Goal: Task Accomplishment & Management: Manage account settings

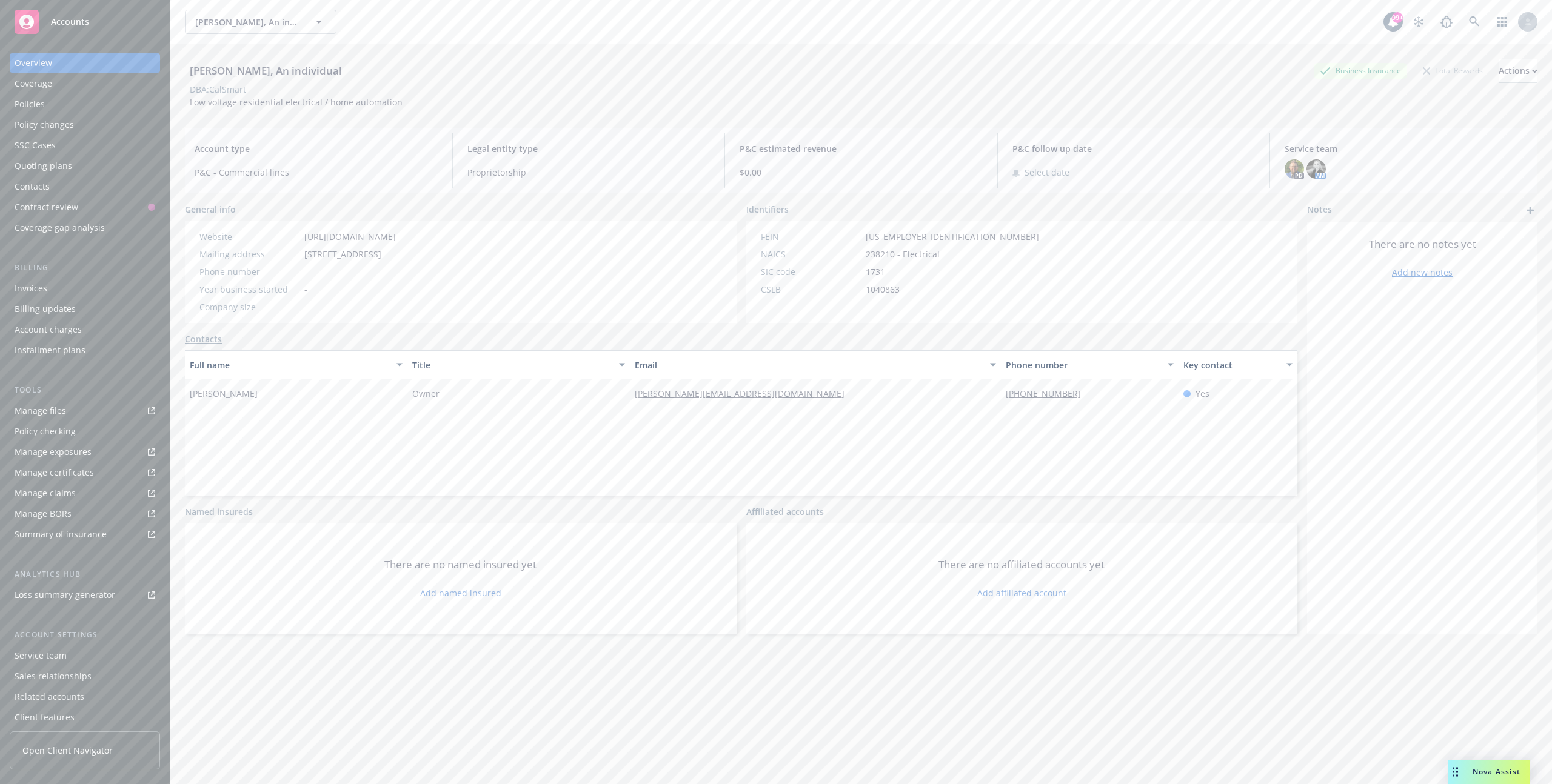
click at [913, 257] on span "238210 - Electrical" at bounding box center [903, 254] width 74 height 13
click at [1499, 70] on div "Actions" at bounding box center [1518, 71] width 39 height 23
click at [1379, 131] on link "Edit account summary" at bounding box center [1438, 128] width 199 height 24
select select "US"
select select "Proprietorship"
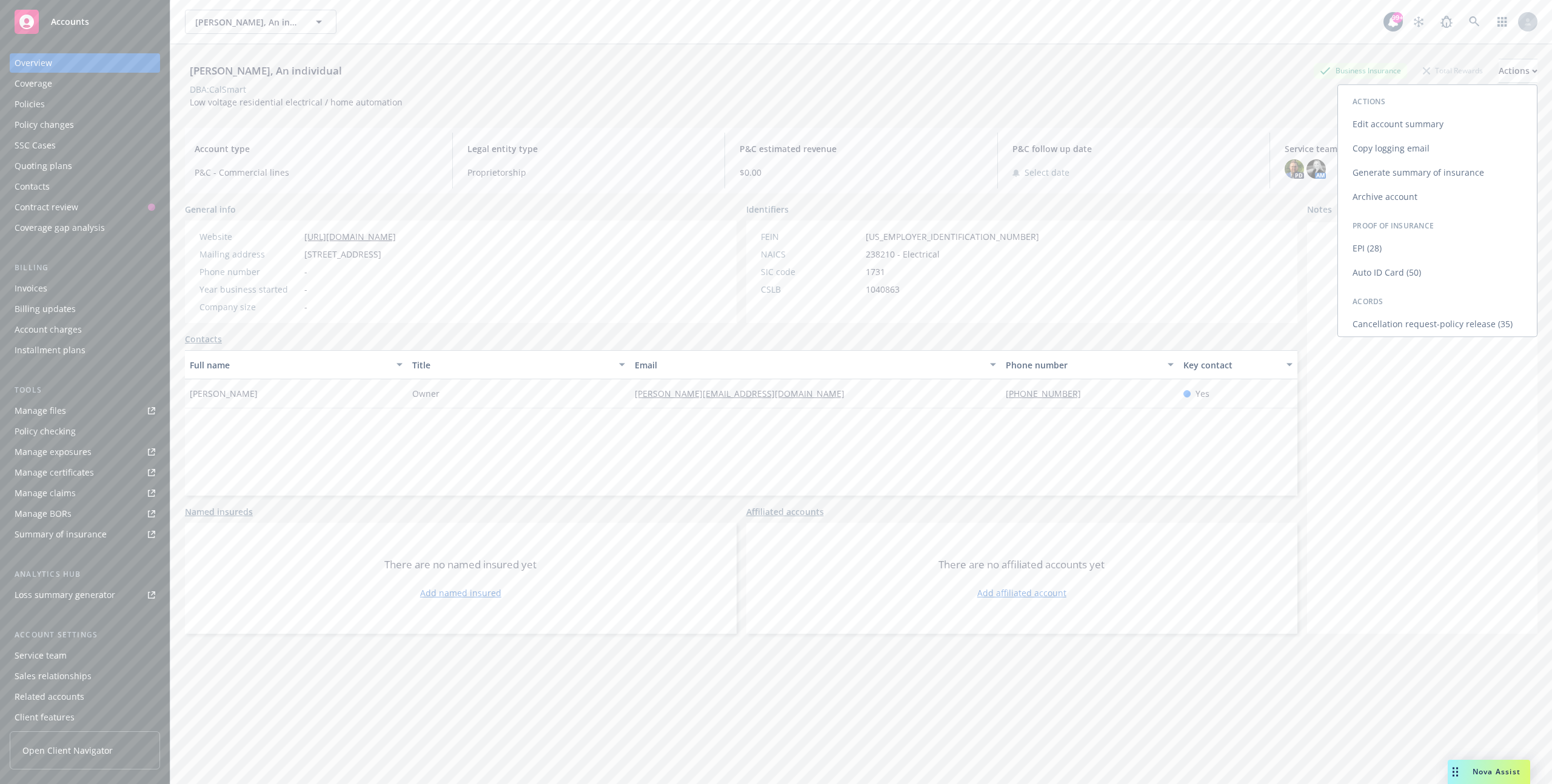
select select "CA"
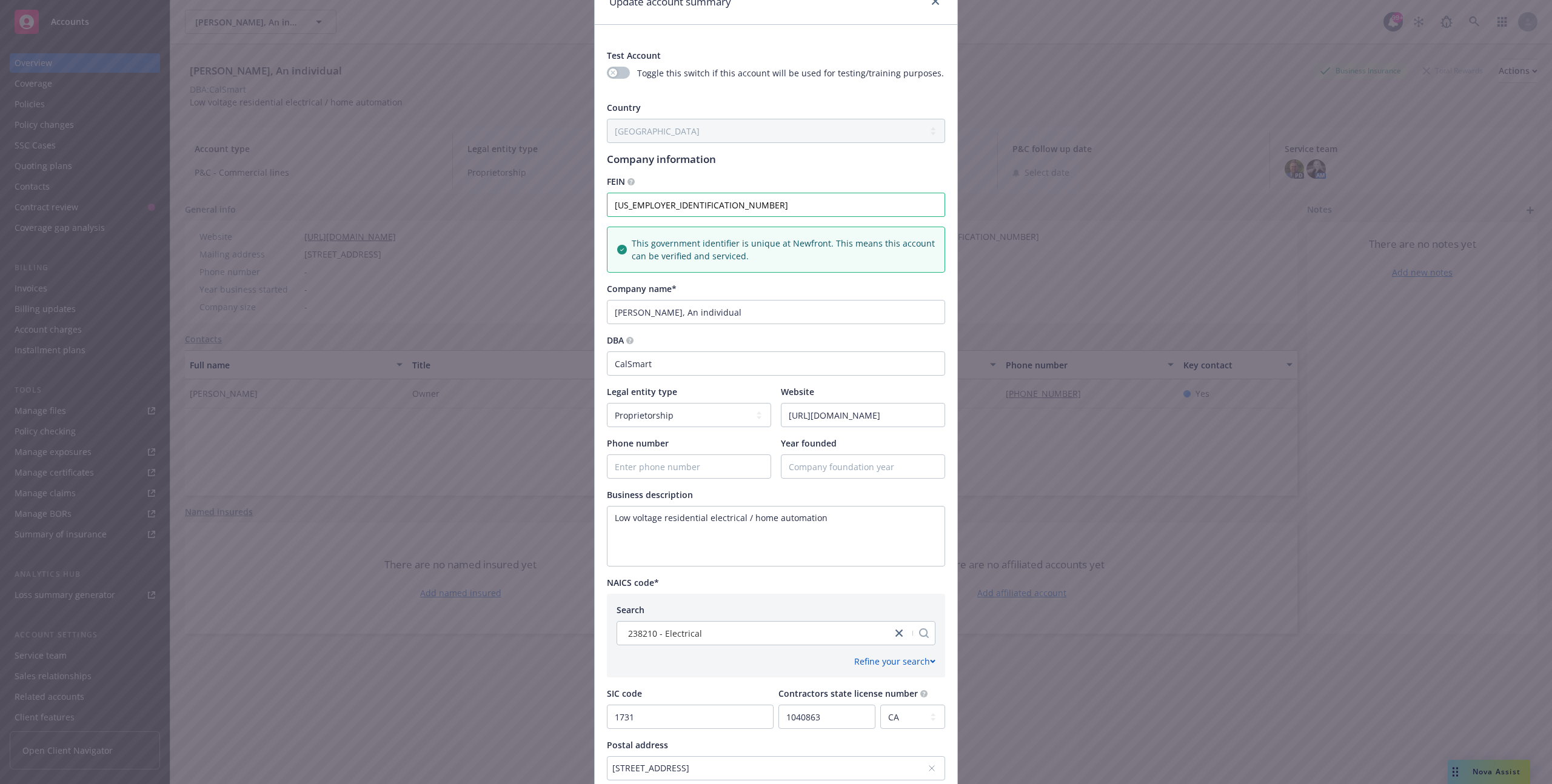
scroll to position [265, 0]
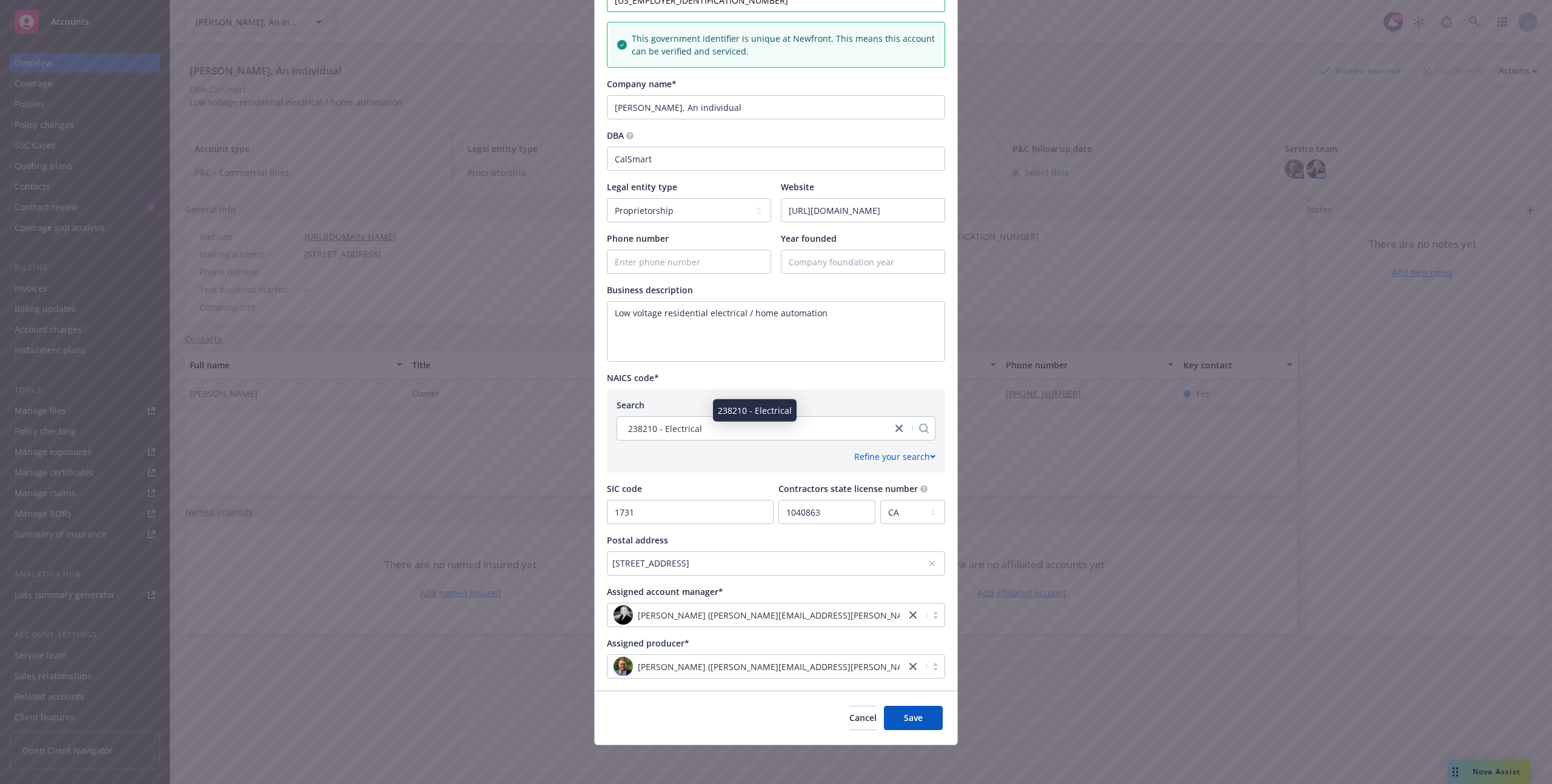
click at [717, 432] on div "238210 - Electrical" at bounding box center [754, 429] width 263 height 13
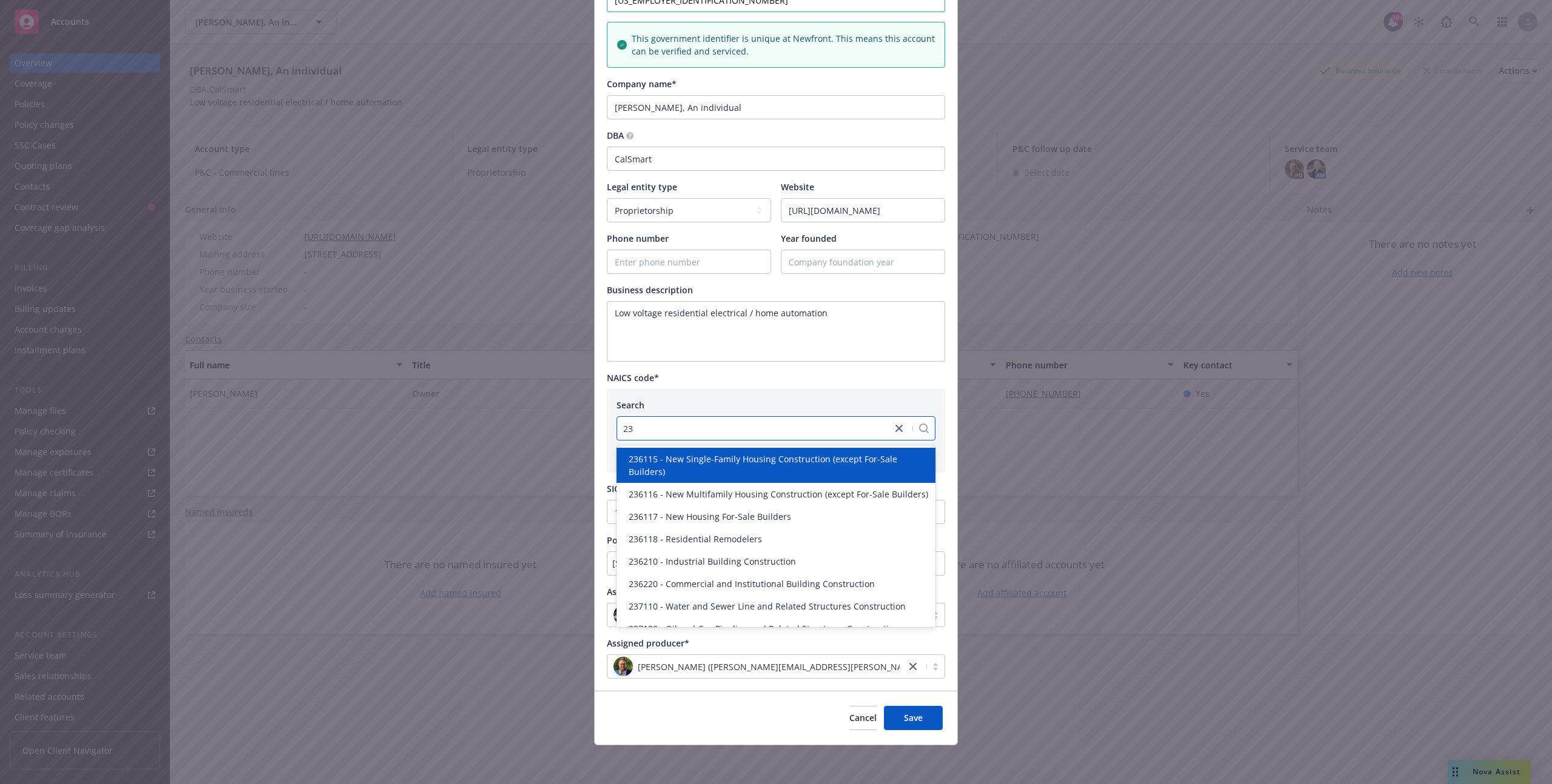
type input "238"
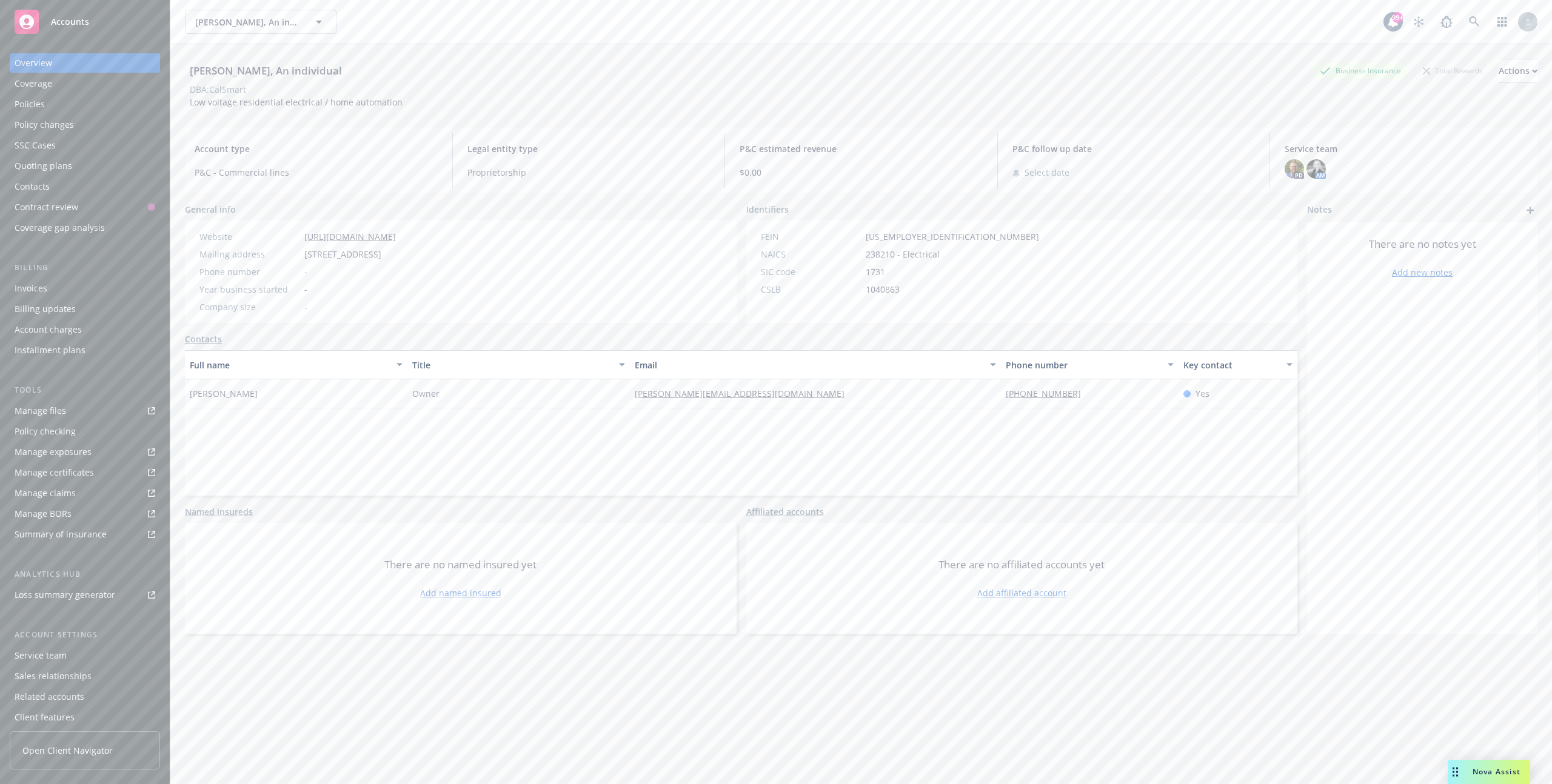
click at [861, 255] on div "NAICS 238210 - Electrical" at bounding box center [899, 254] width 288 height 13
click at [873, 254] on span "238210 - Electrical" at bounding box center [903, 254] width 74 height 13
copy span "238210"
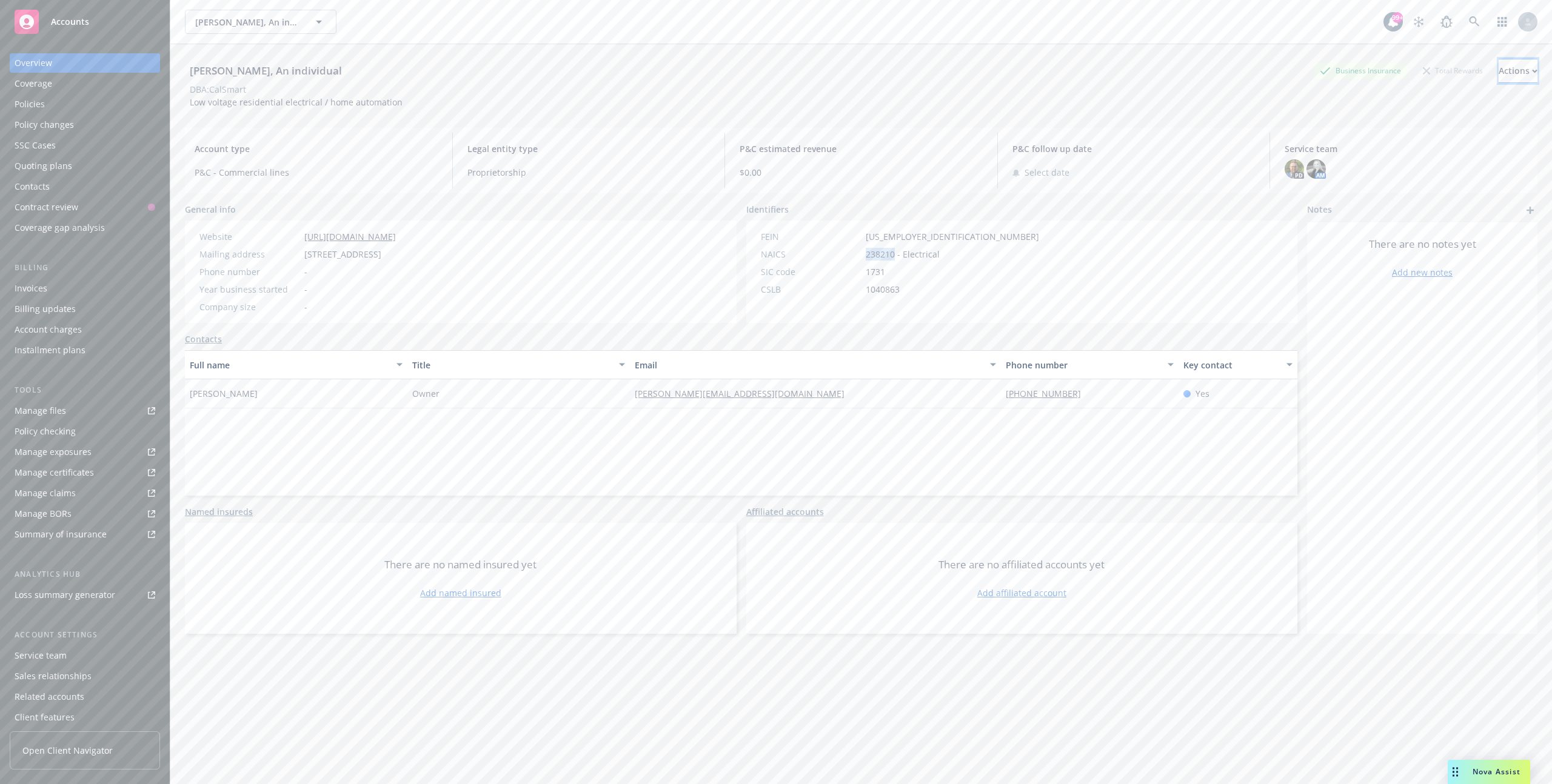
click at [1507, 60] on div "Actions" at bounding box center [1518, 71] width 39 height 23
click at [1393, 129] on link "Edit account summary" at bounding box center [1438, 128] width 199 height 24
select select "US"
select select "Proprietorship"
select select "CA"
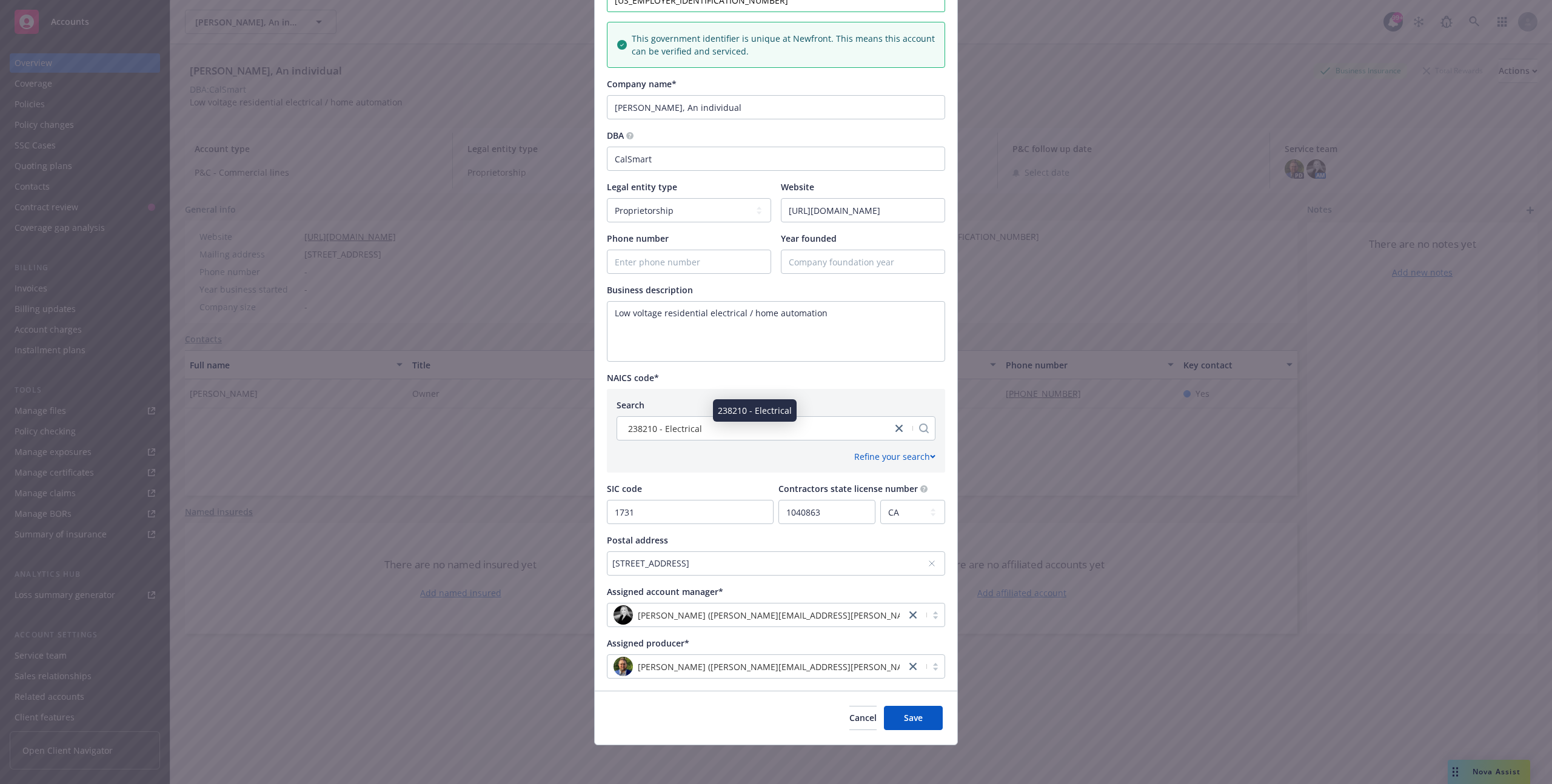
click at [693, 430] on span "238210 - Electrical" at bounding box center [665, 429] width 74 height 13
click at [902, 427] on icon "close" at bounding box center [899, 428] width 7 height 7
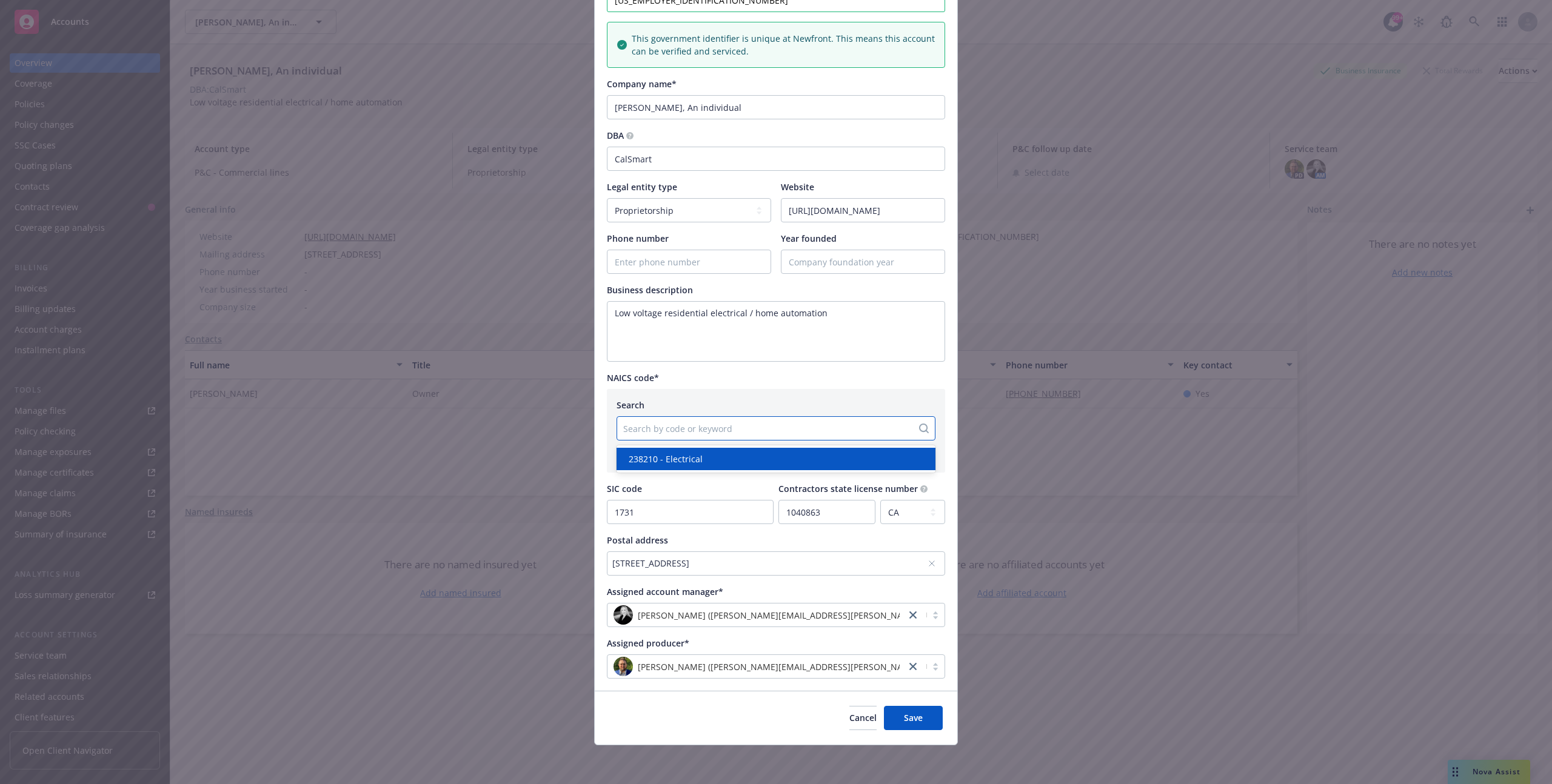
click at [817, 423] on div at bounding box center [764, 428] width 283 height 14
paste input "238210"
type input "238210"
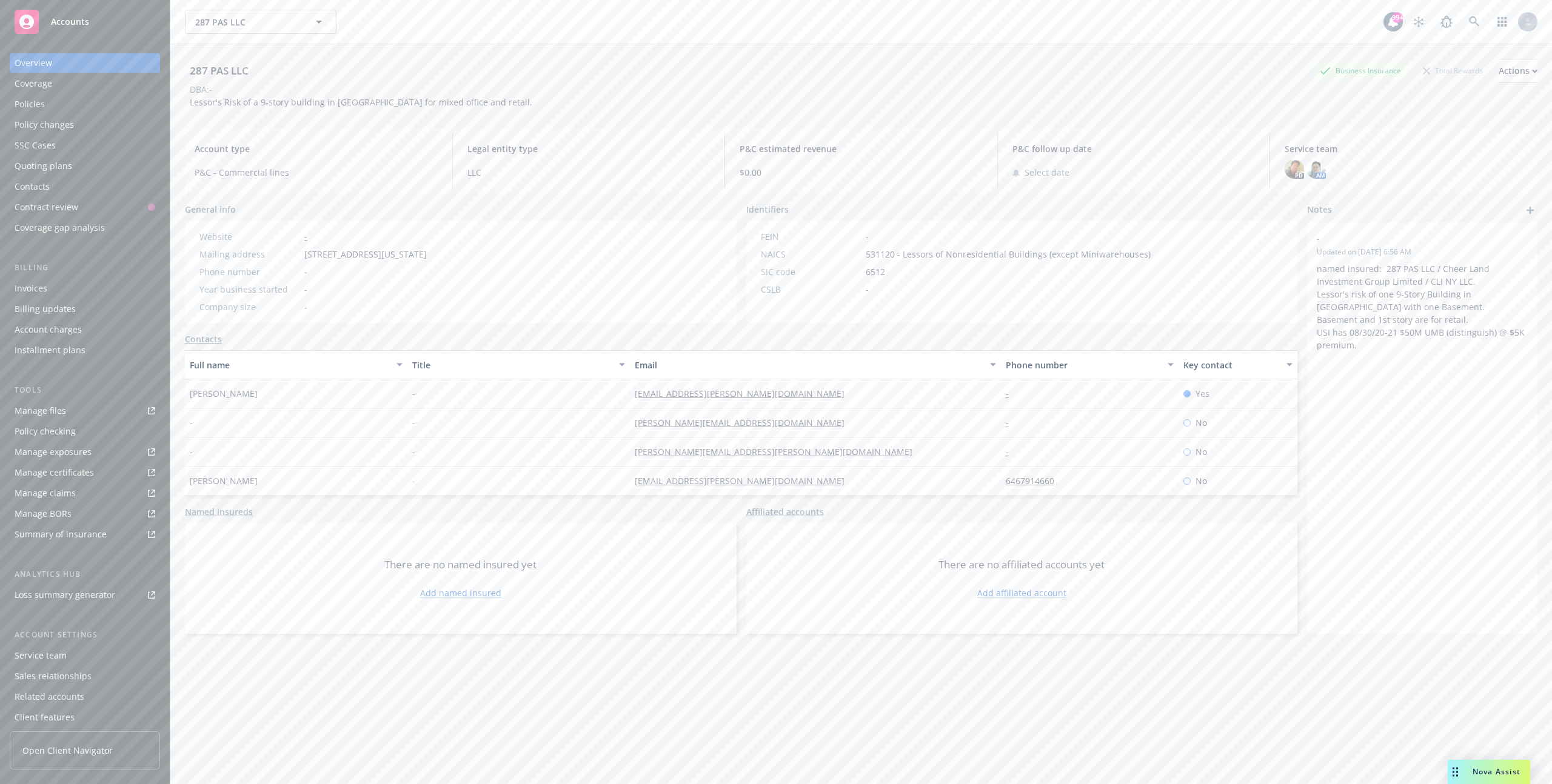
click at [883, 257] on span "531120 - Lessors of Nonresidential Buildings (except Miniwarehouses)" at bounding box center [1008, 254] width 285 height 13
copy span "531120"
click at [1507, 75] on div "Actions" at bounding box center [1518, 71] width 39 height 23
click at [1419, 129] on link "Edit account summary" at bounding box center [1438, 128] width 199 height 24
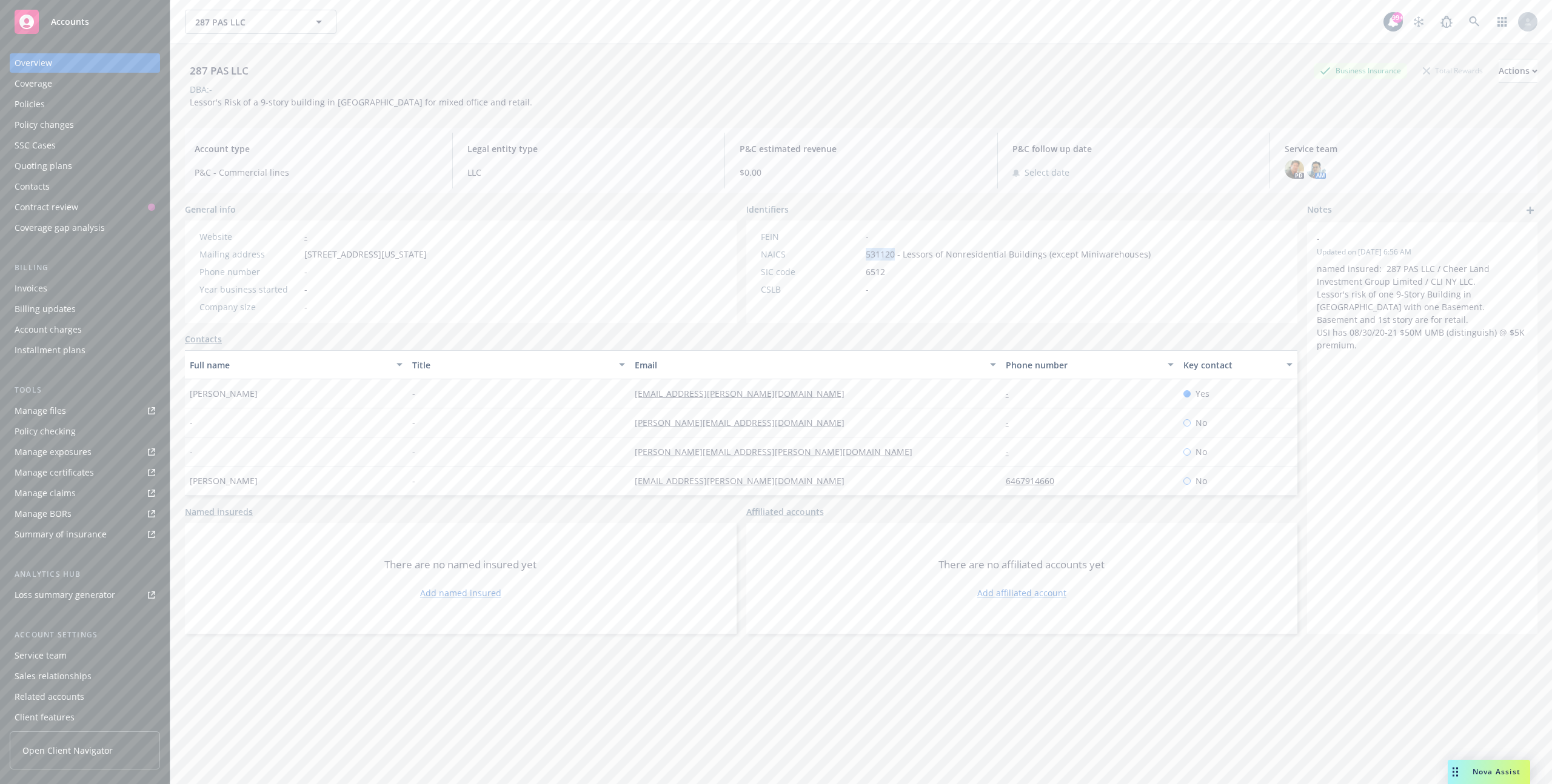
select select "US"
select select "LLC"
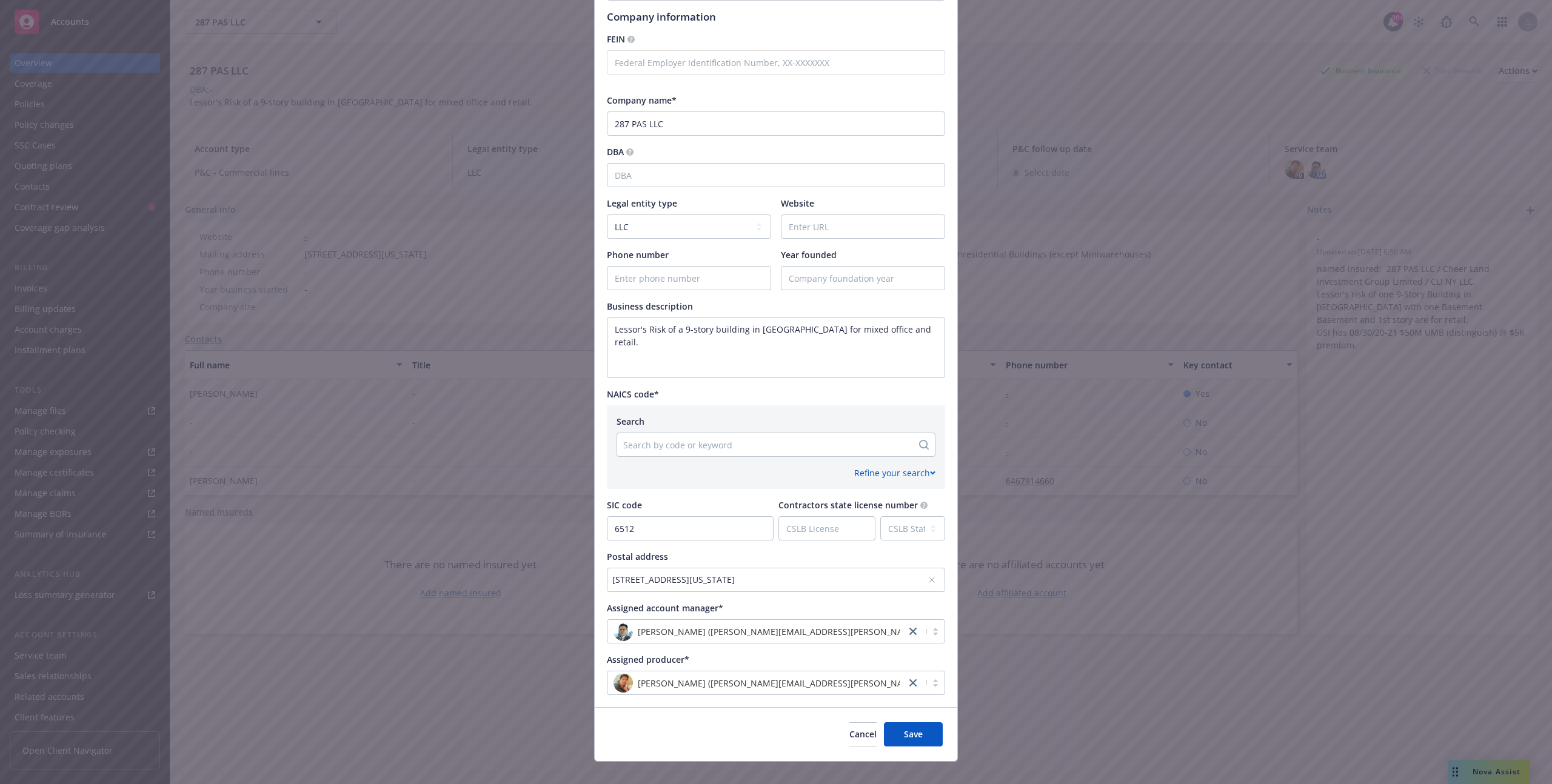
scroll to position [219, 0]
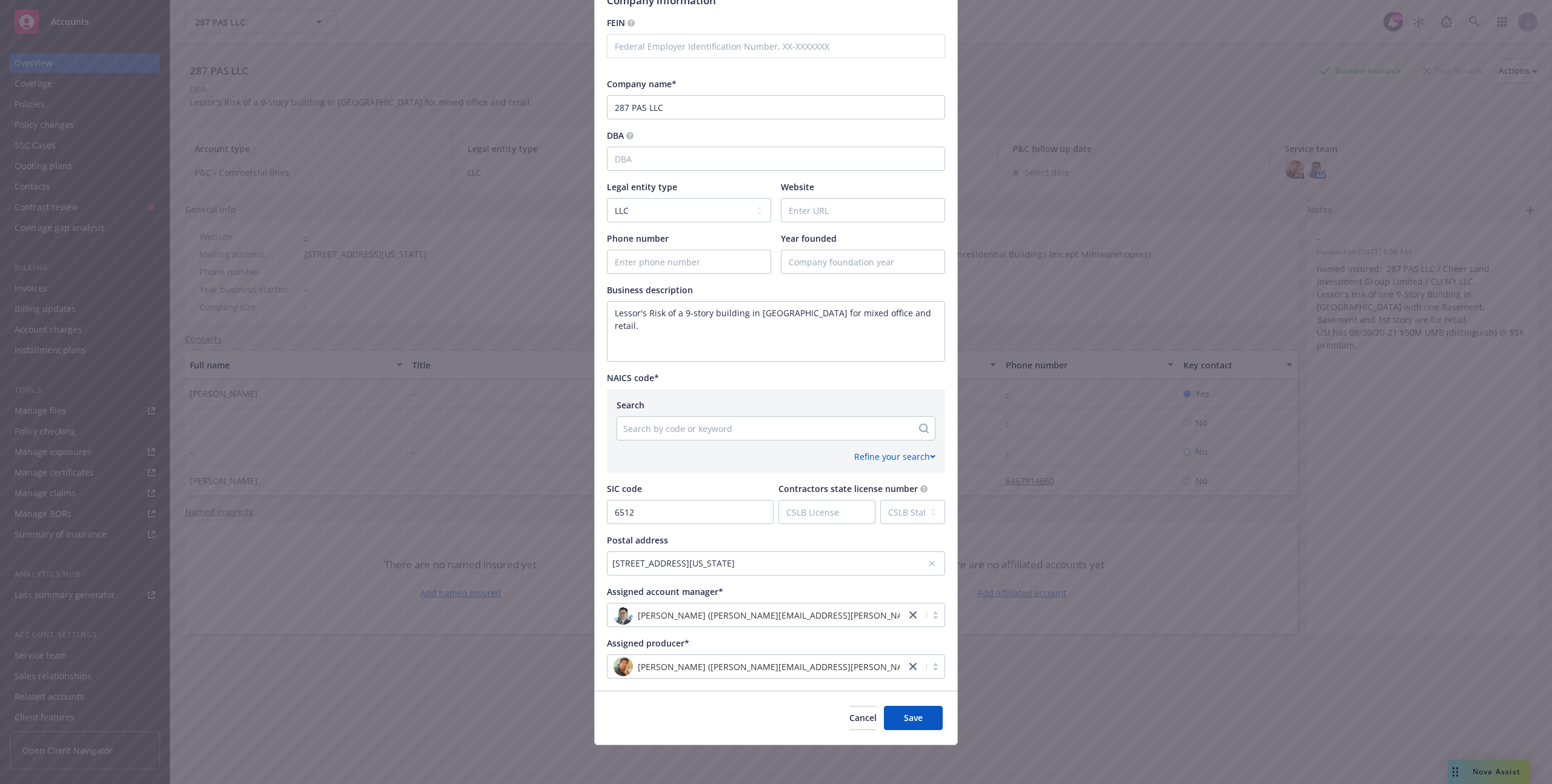
click at [710, 430] on div at bounding box center [764, 428] width 283 height 14
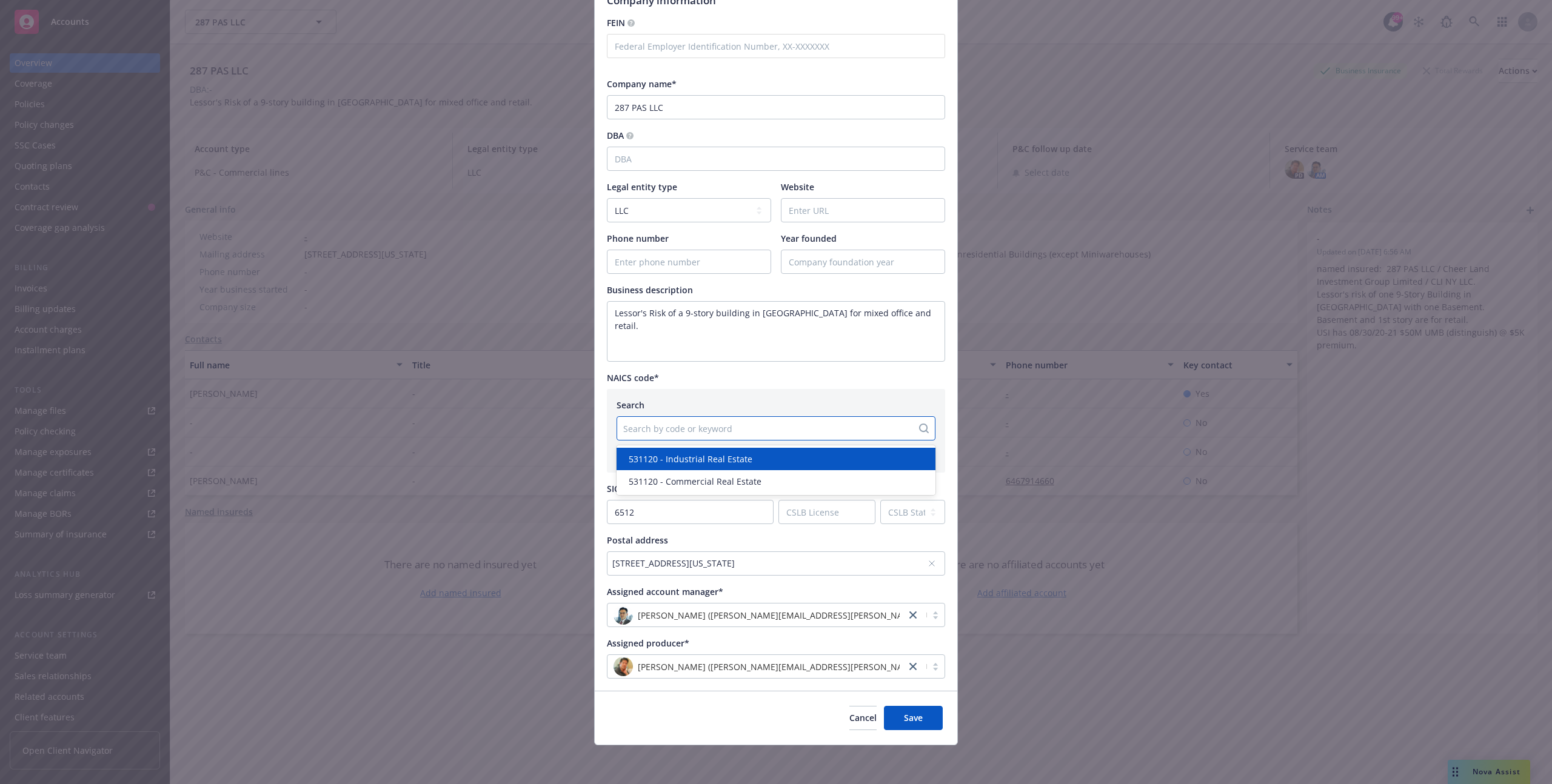
paste input "531120"
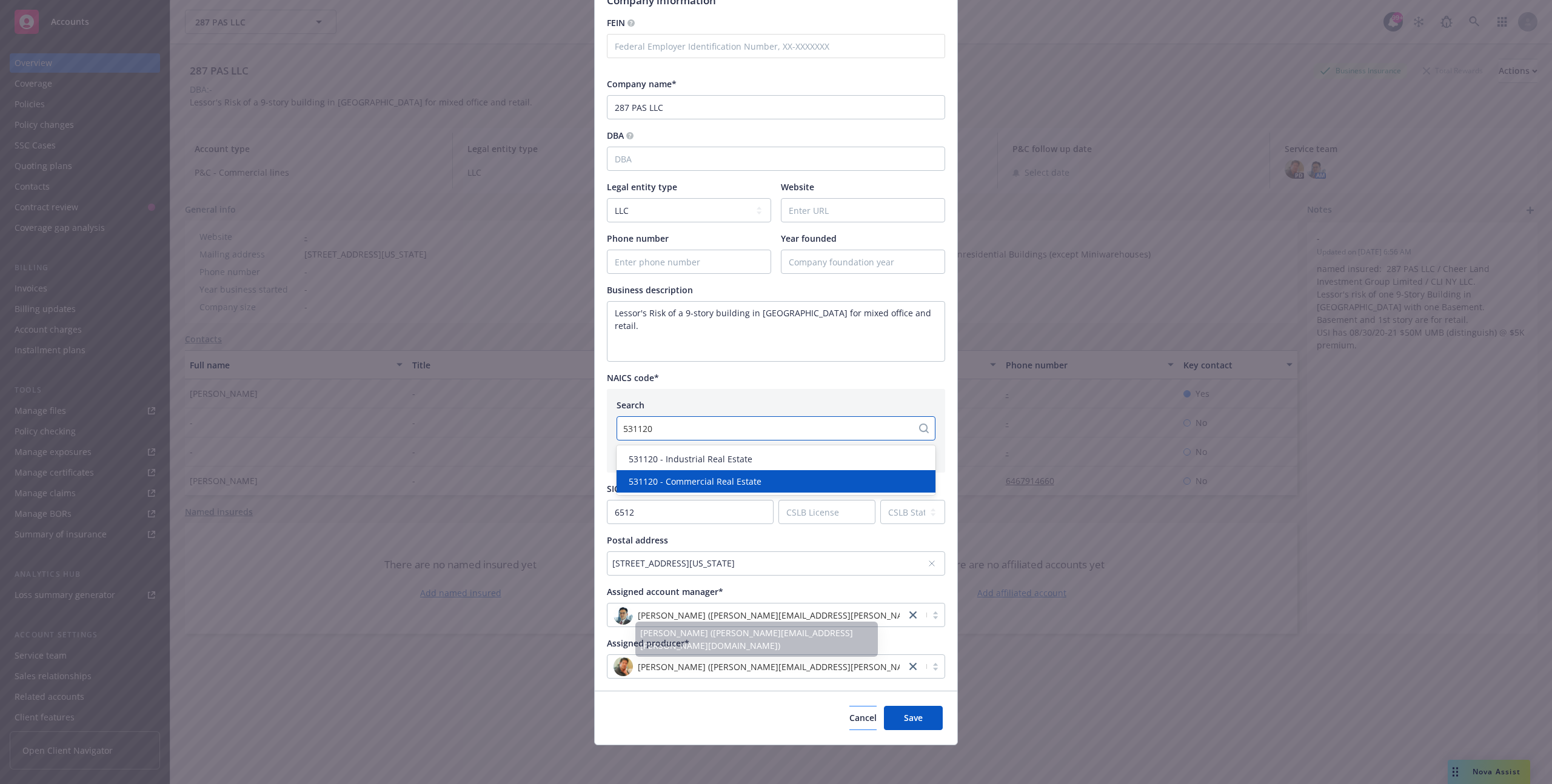
type input "531120"
click at [856, 714] on button "Cancel" at bounding box center [863, 718] width 27 height 24
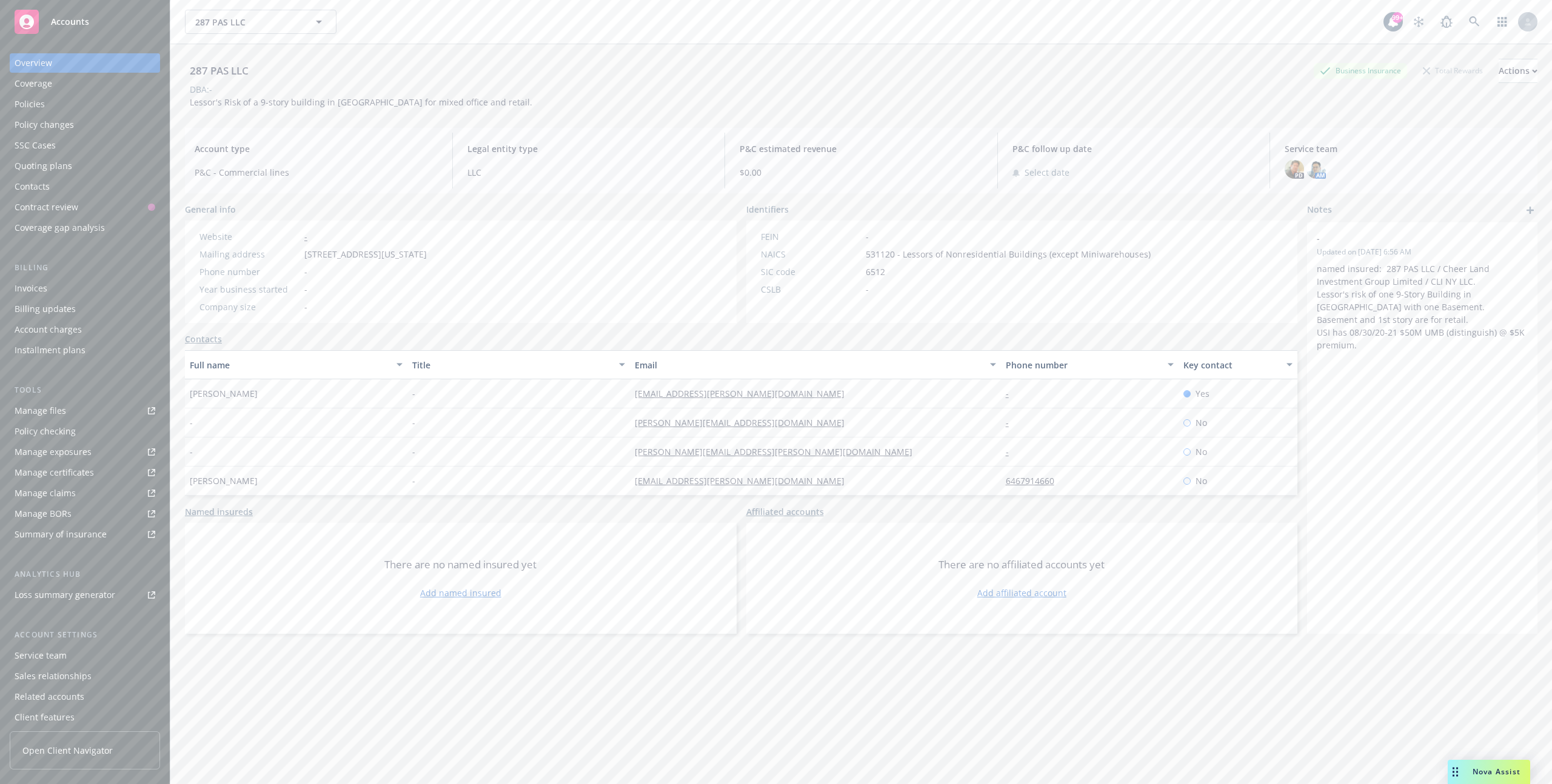
click at [918, 256] on span "531120 - Lessors of Nonresidential Buildings (except Miniwarehouses)" at bounding box center [1008, 254] width 285 height 13
drag, startPoint x: 918, startPoint y: 256, endPoint x: 1151, endPoint y: 256, distance: 233.0
click at [1151, 256] on div "FEIN - NAICS 531120 - Lessors of Nonresidential Buildings (except Miniwarehouse…" at bounding box center [956, 272] width 419 height 102
copy span "Lessors of Nonresidential Buildings (except Miniwarehouses)"
click at [879, 254] on span "722410 - Drinking Places (Alcoholic Beverages)" at bounding box center [960, 254] width 188 height 13
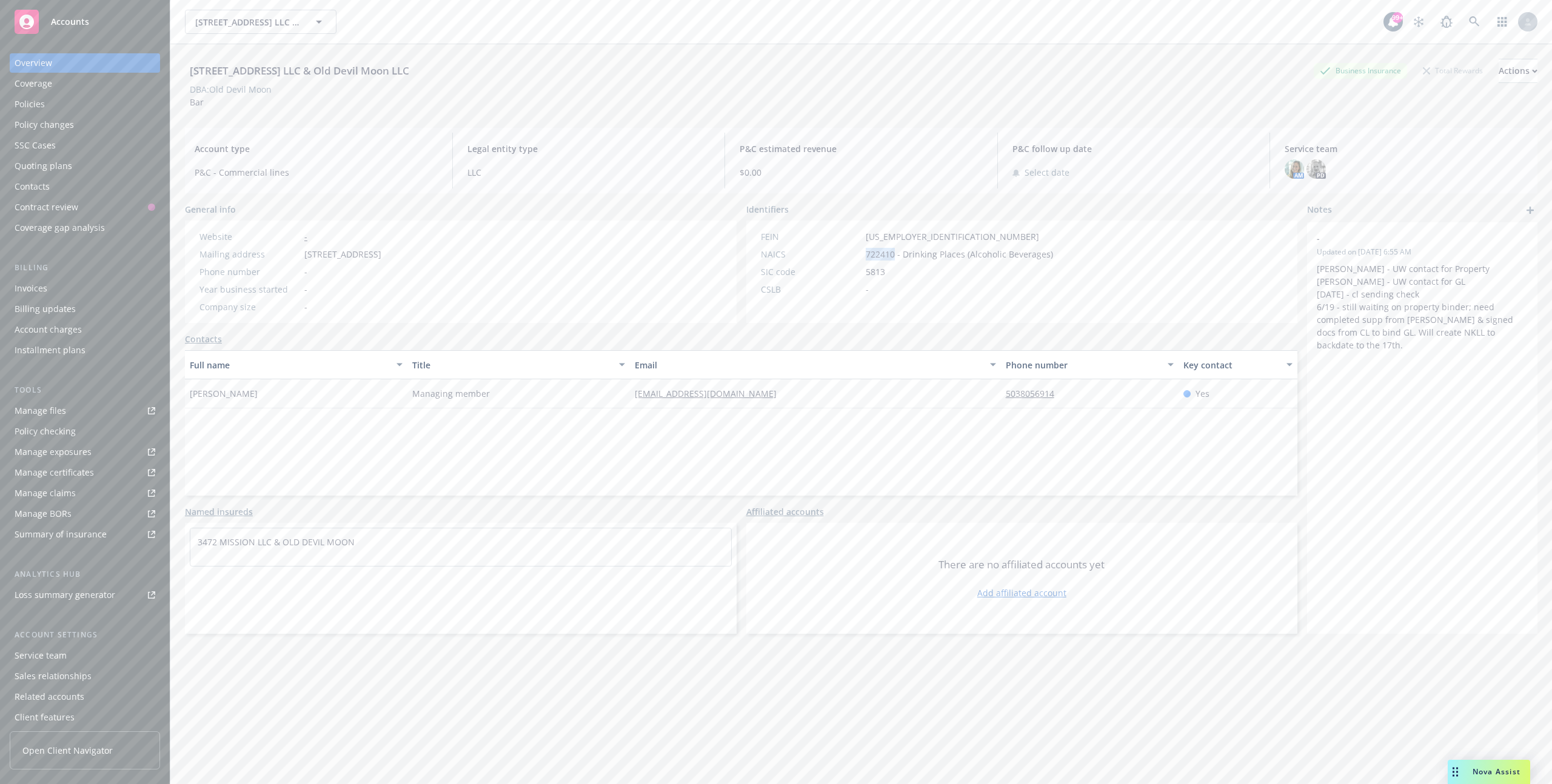
click at [879, 254] on span "722410 - Drinking Places (Alcoholic Beverages)" at bounding box center [960, 254] width 188 height 13
copy span "722410"
click at [1508, 70] on div "Actions" at bounding box center [1518, 71] width 39 height 23
click at [1422, 120] on link "Edit account summary" at bounding box center [1438, 128] width 199 height 24
select select "US"
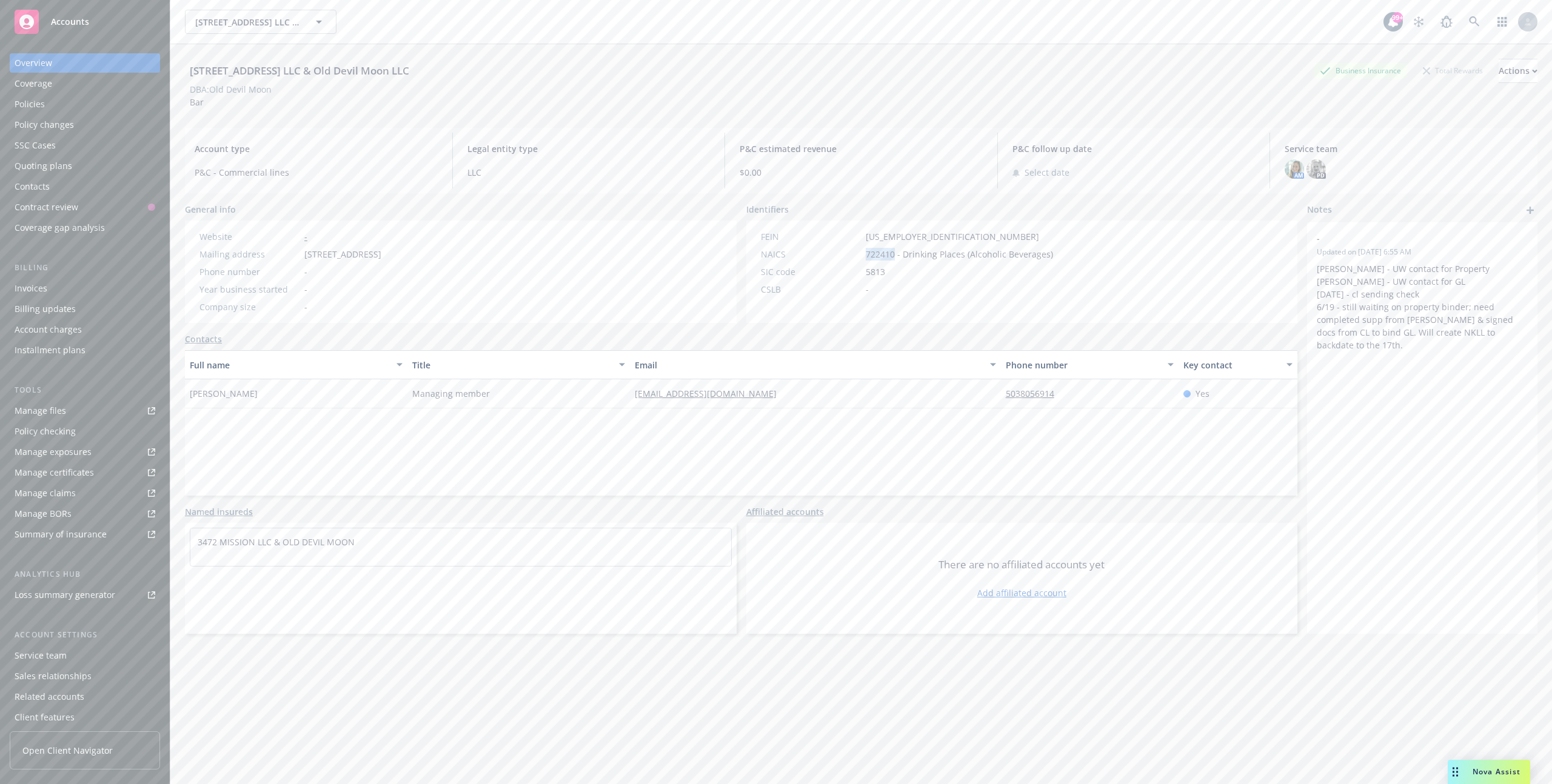
select select "LLC"
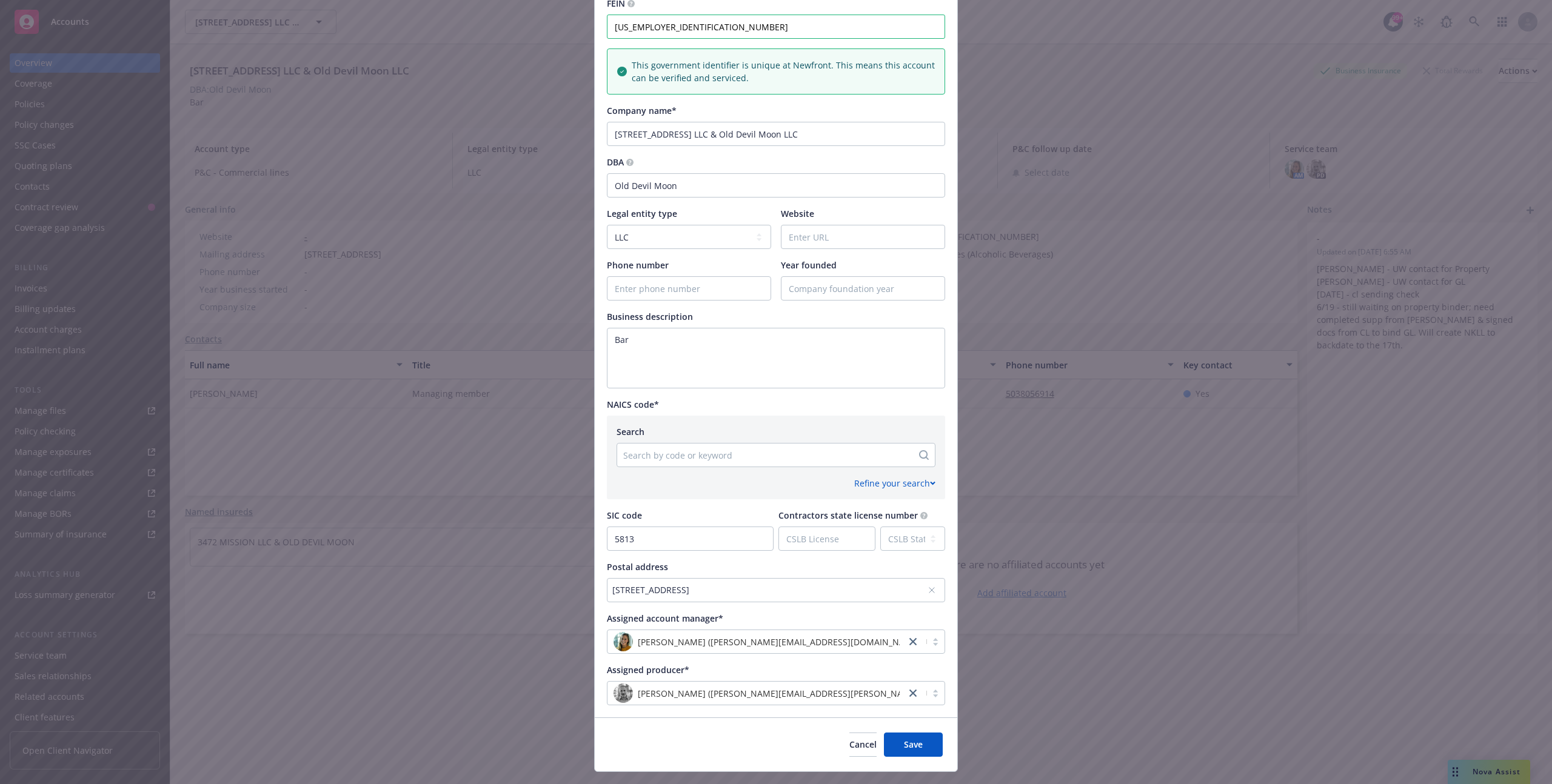
scroll to position [265, 0]
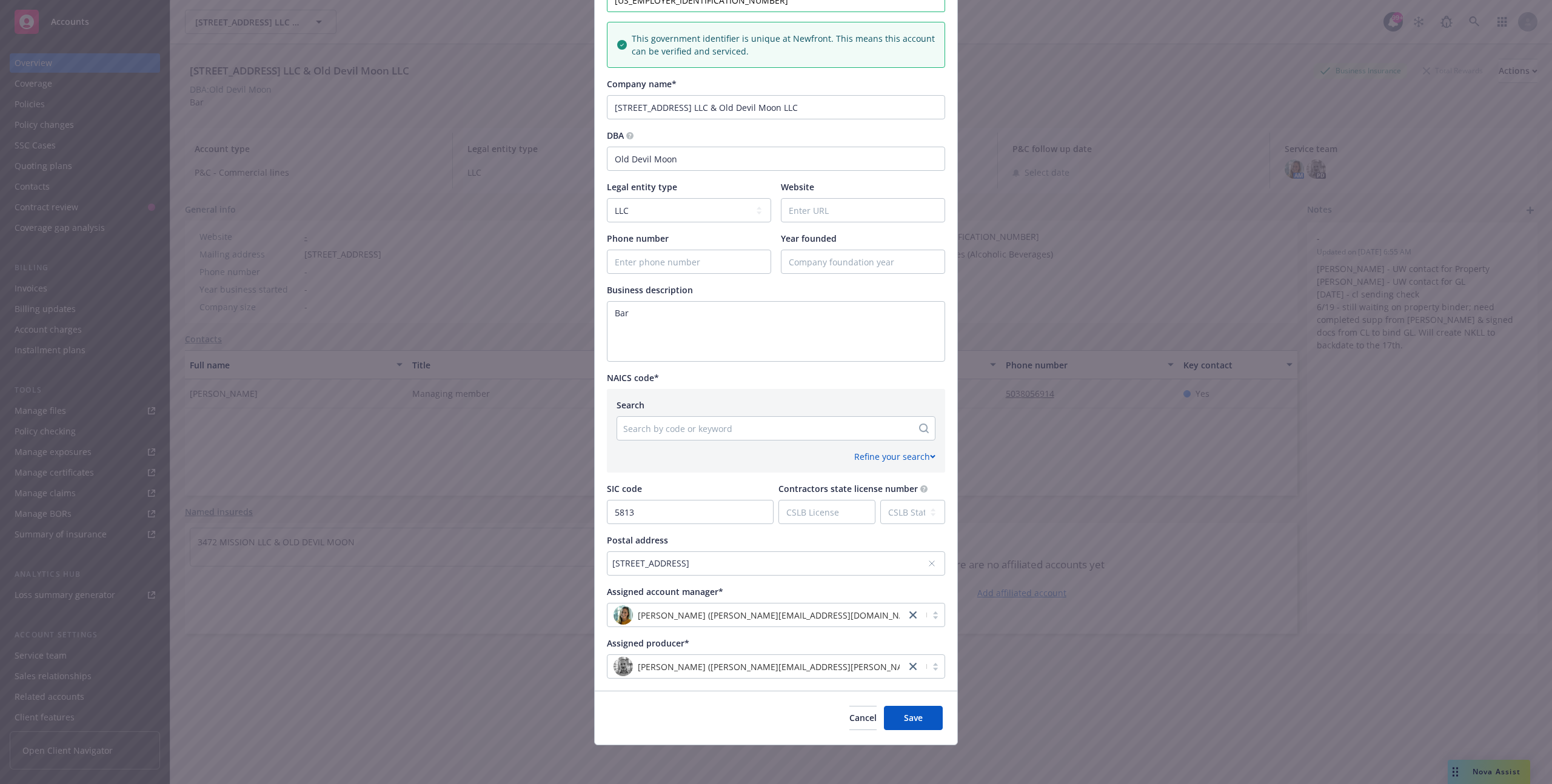
click at [683, 430] on div at bounding box center [764, 428] width 283 height 14
click at [688, 431] on div at bounding box center [764, 428] width 283 height 14
paste input "722410"
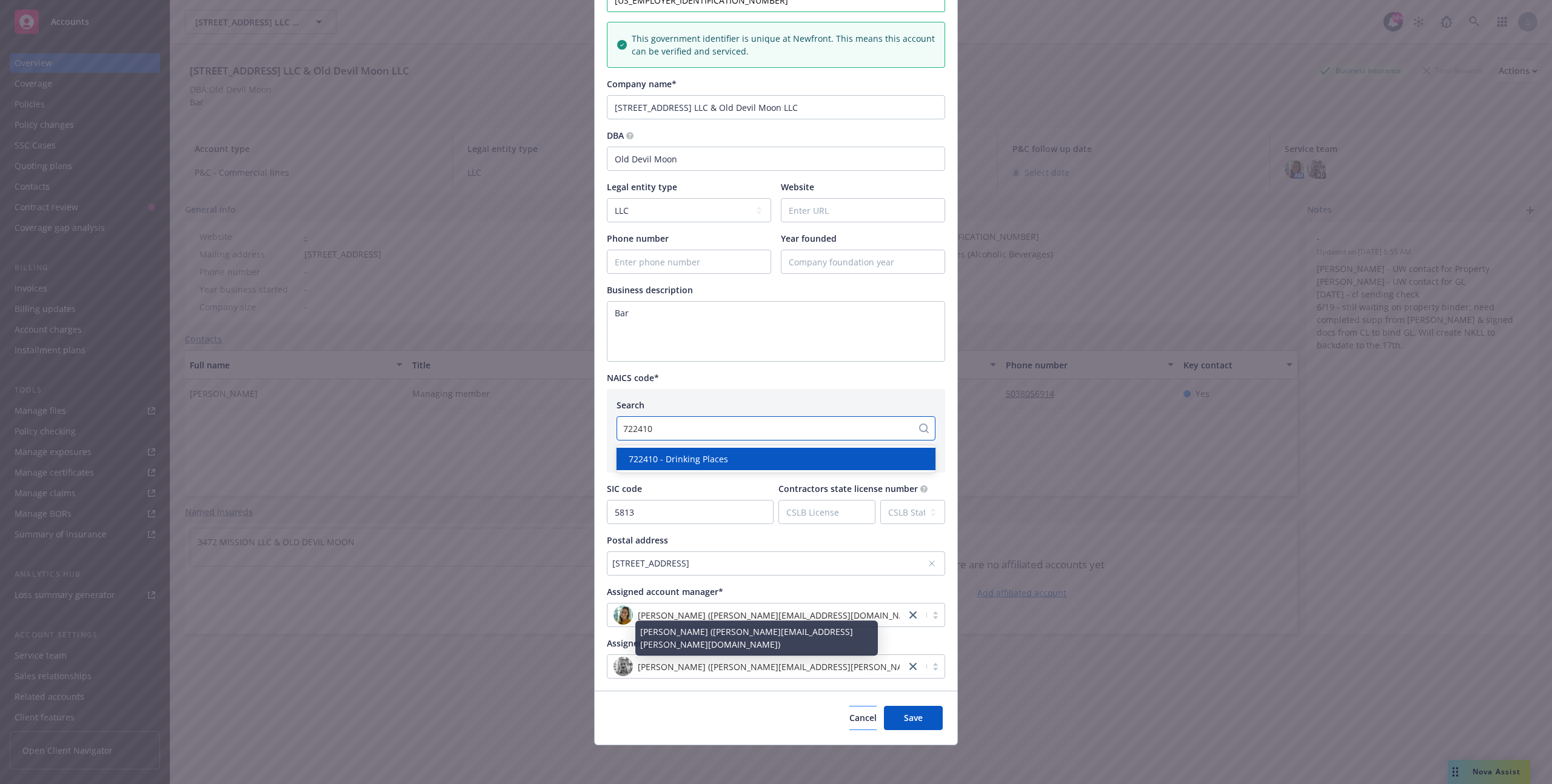
type input "722410"
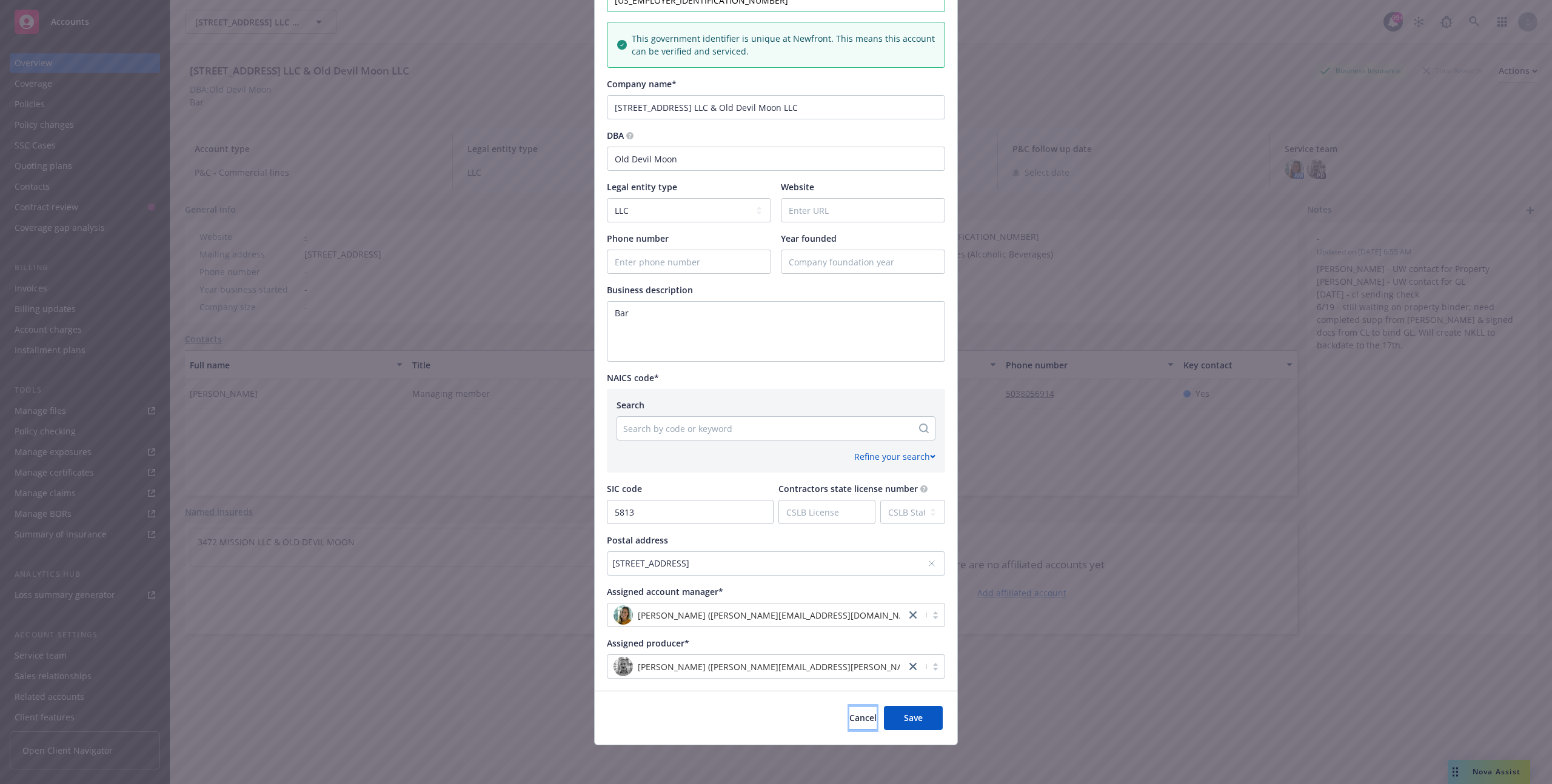
click at [850, 707] on button "Cancel" at bounding box center [863, 718] width 27 height 24
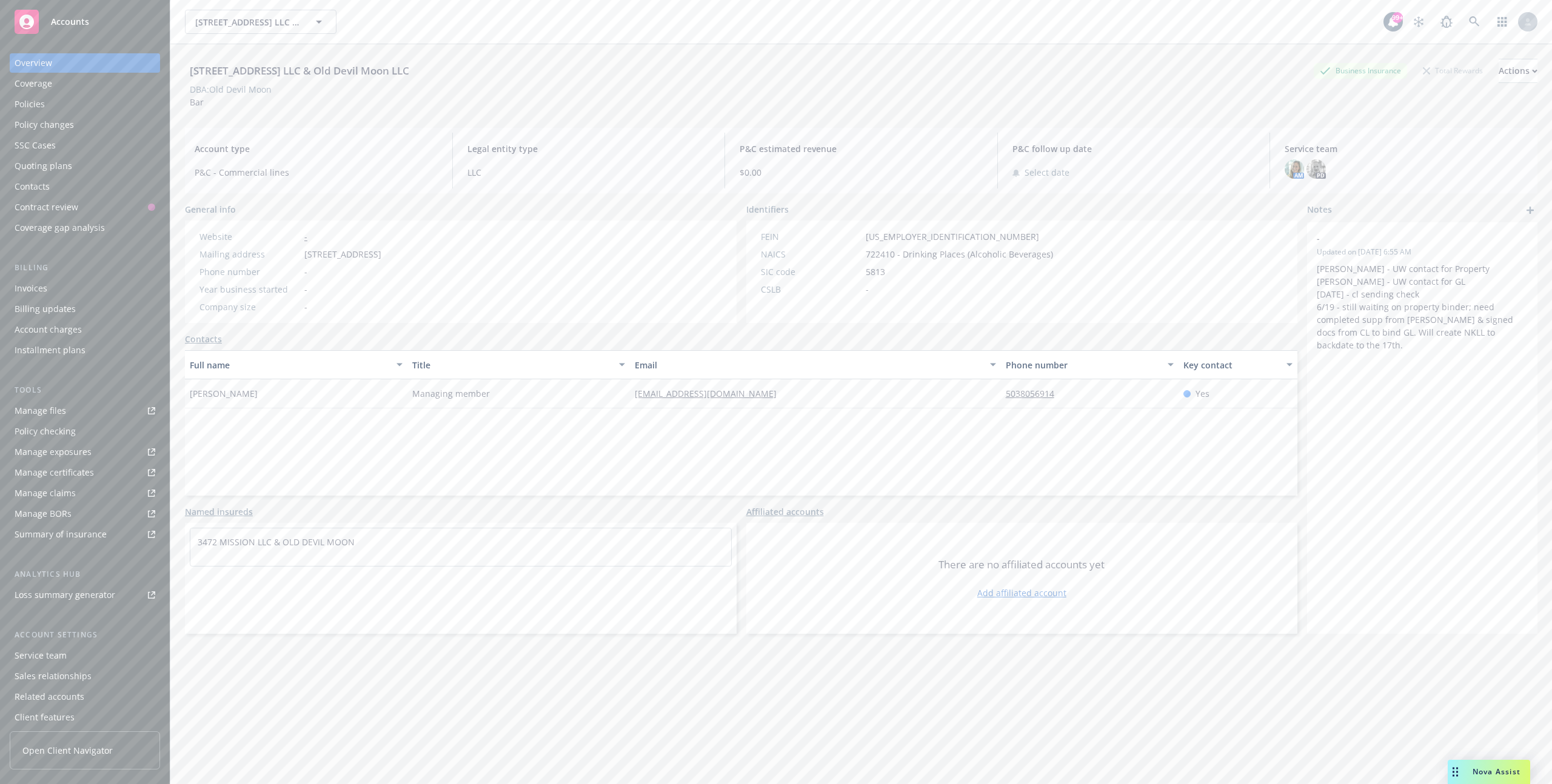
click at [962, 258] on span "722410 - Drinking Places (Alcoholic Beverages)" at bounding box center [960, 254] width 188 height 13
click at [916, 256] on span "722410 - Drinking Places (Alcoholic Beverages)" at bounding box center [960, 254] width 188 height 13
drag, startPoint x: 916, startPoint y: 256, endPoint x: 1068, endPoint y: 256, distance: 152.0
click at [1068, 256] on div "FEIN 46-5370013 NAICS 722410 - Drinking Places (Alcoholic Beverages) SIC code 5…" at bounding box center [1022, 272] width 552 height 102
